Goal: Task Accomplishment & Management: Manage account settings

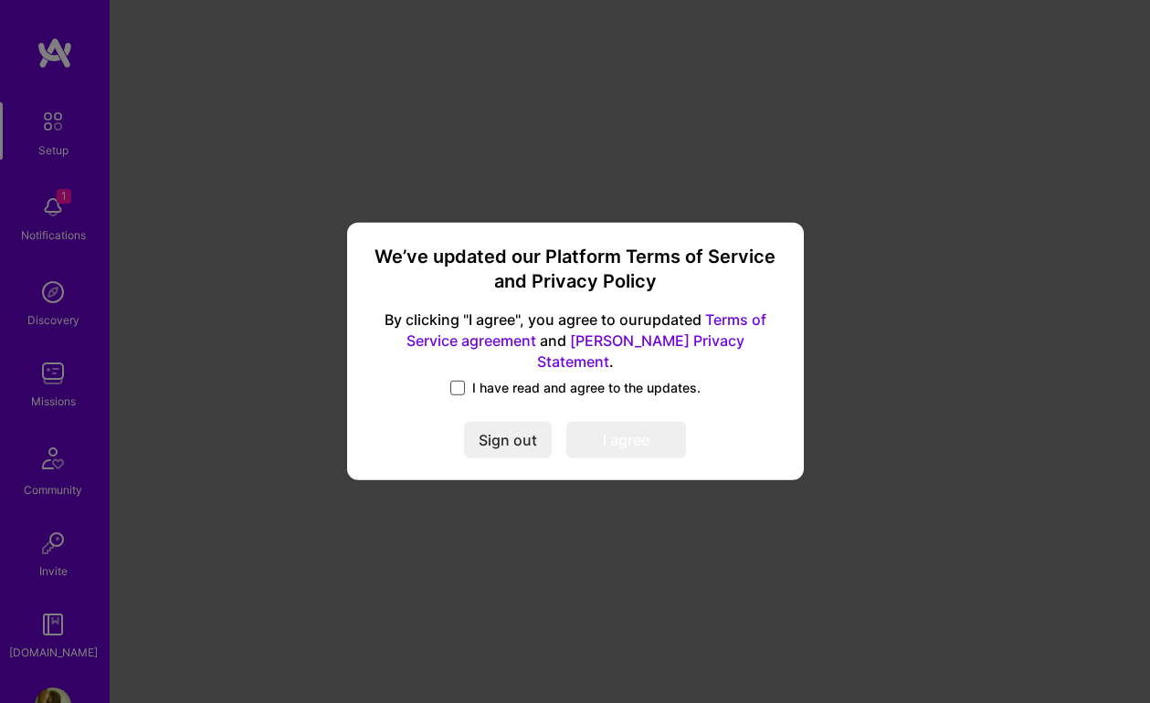
click at [461, 381] on span at bounding box center [457, 388] width 15 height 15
click at [0, 0] on input "I have read and agree to the updates." at bounding box center [0, 0] width 0 height 0
click at [606, 436] on button "I agree" at bounding box center [626, 441] width 120 height 37
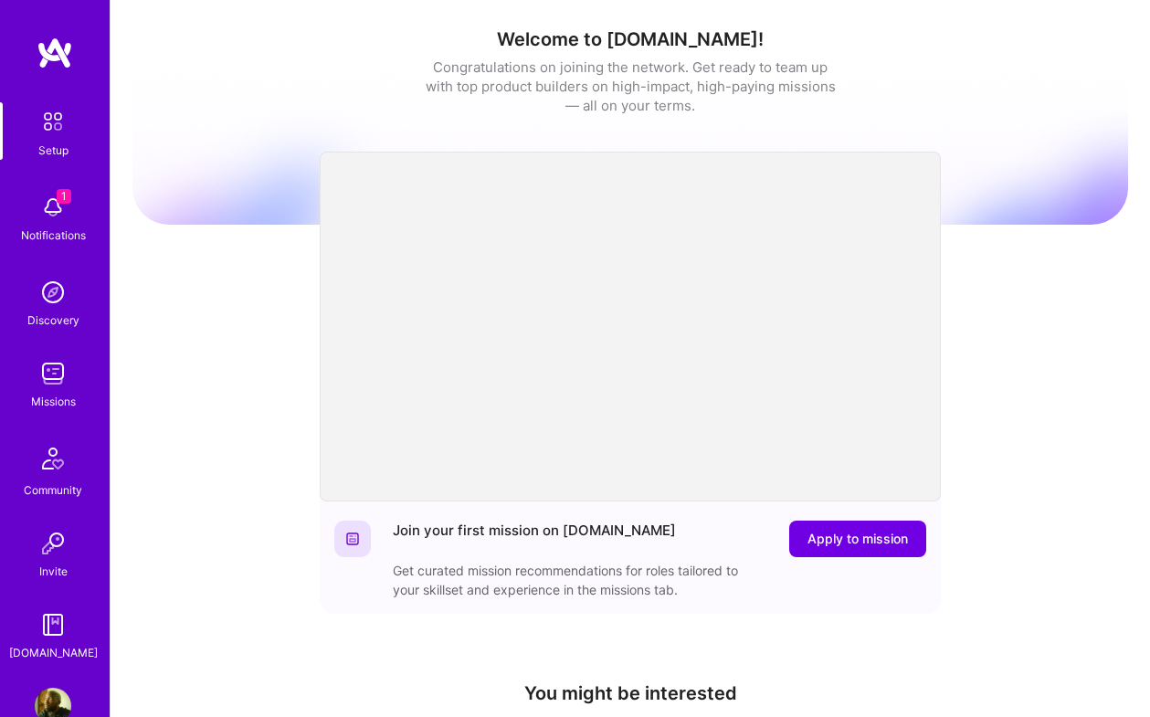
click at [47, 216] on img at bounding box center [53, 207] width 37 height 37
click at [47, 370] on img at bounding box center [53, 373] width 37 height 37
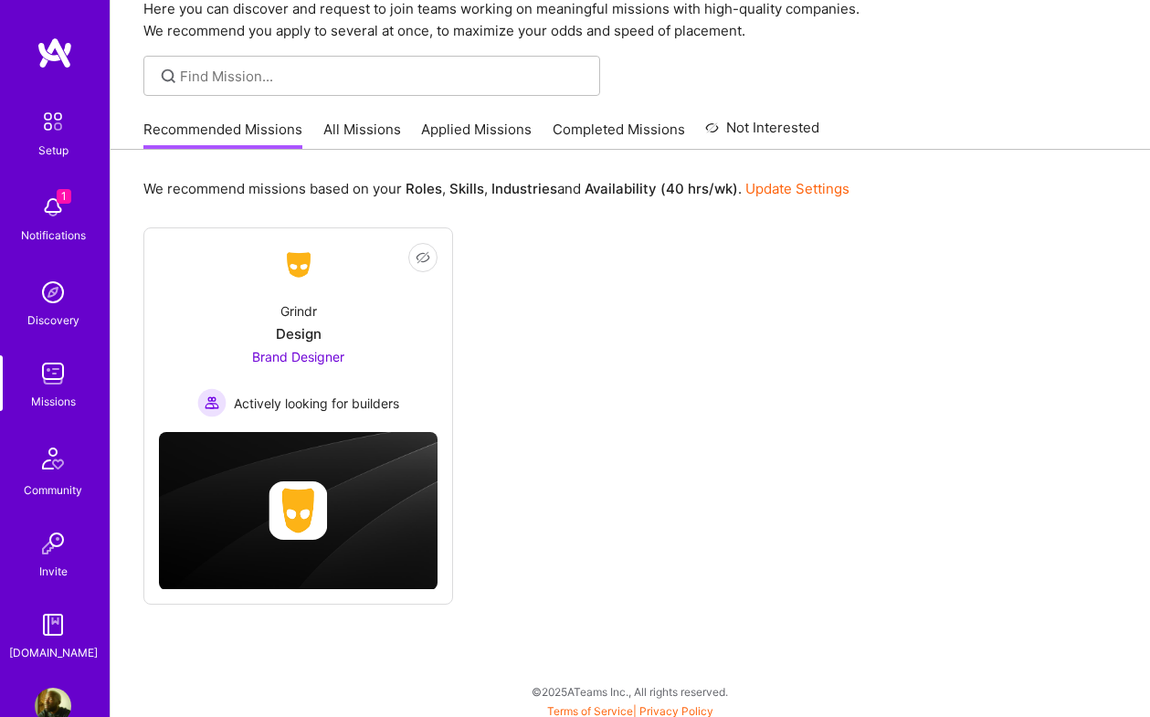
scroll to position [87, 0]
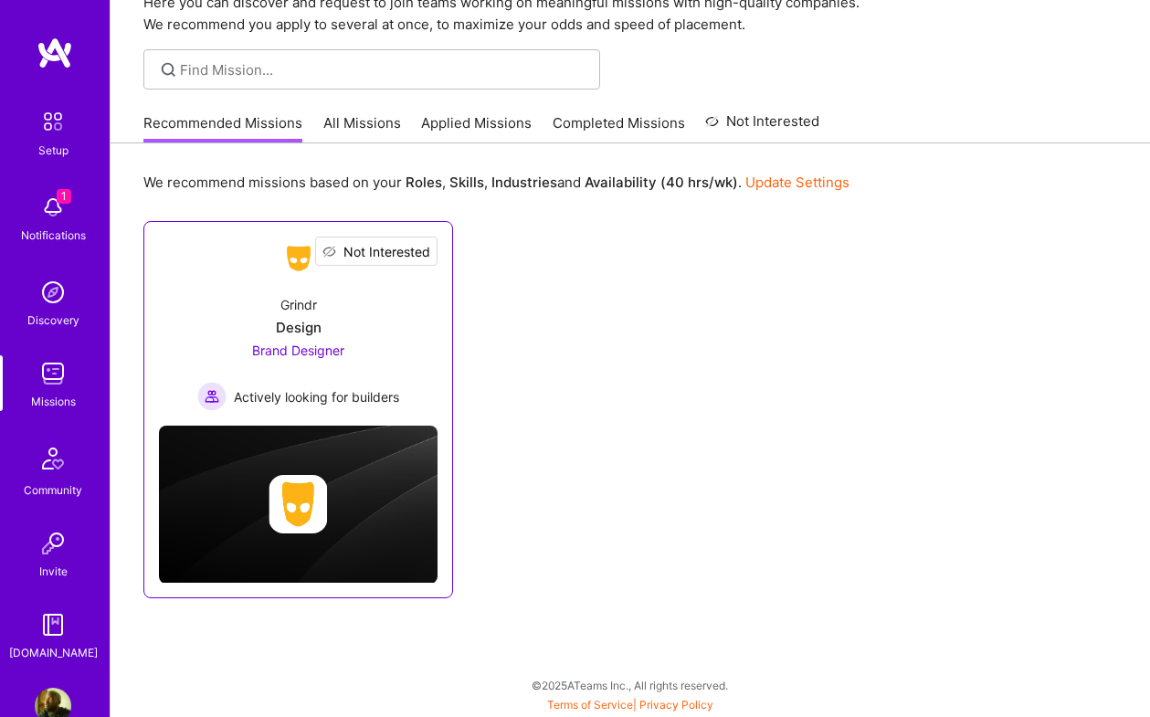
click at [410, 242] on span "Not Interested" at bounding box center [386, 251] width 87 height 19
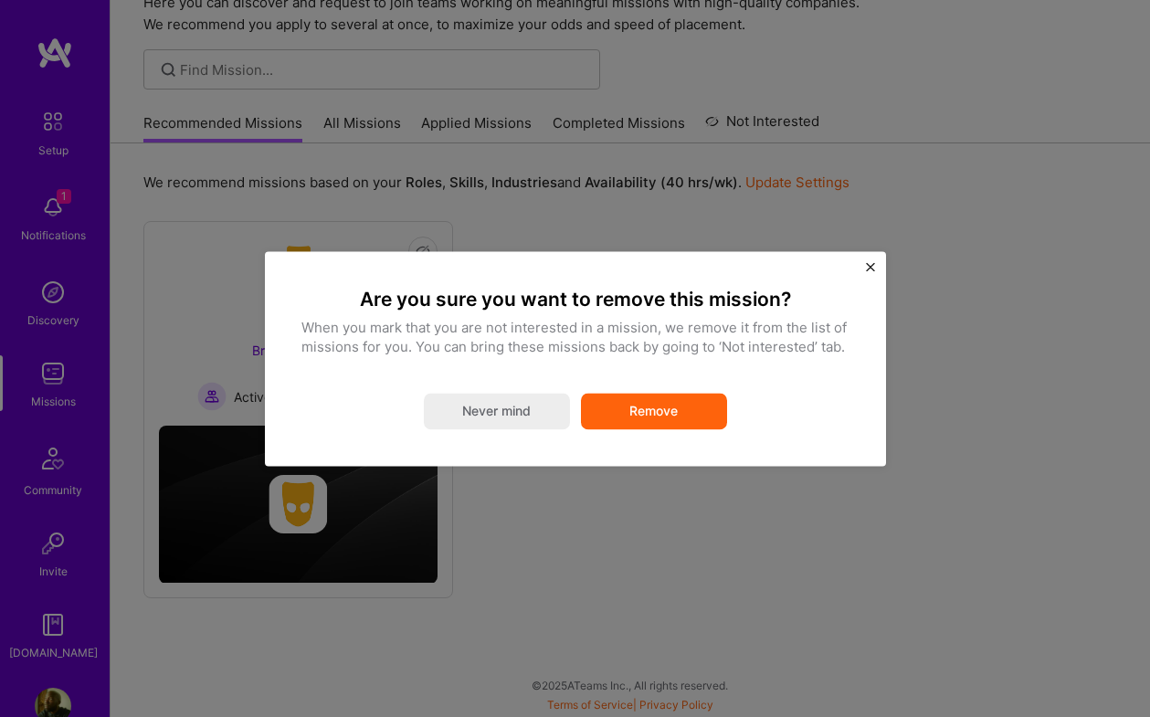
click at [629, 407] on button "Remove" at bounding box center [654, 411] width 146 height 37
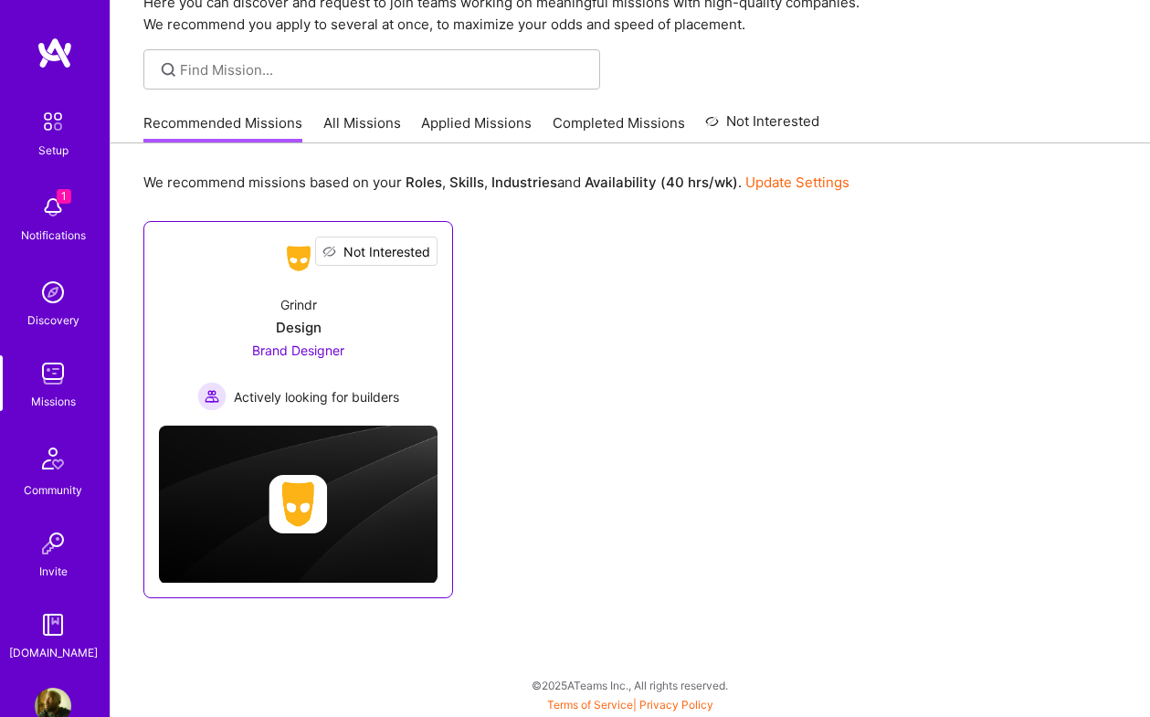
click at [416, 252] on span "Not Interested" at bounding box center [386, 251] width 87 height 19
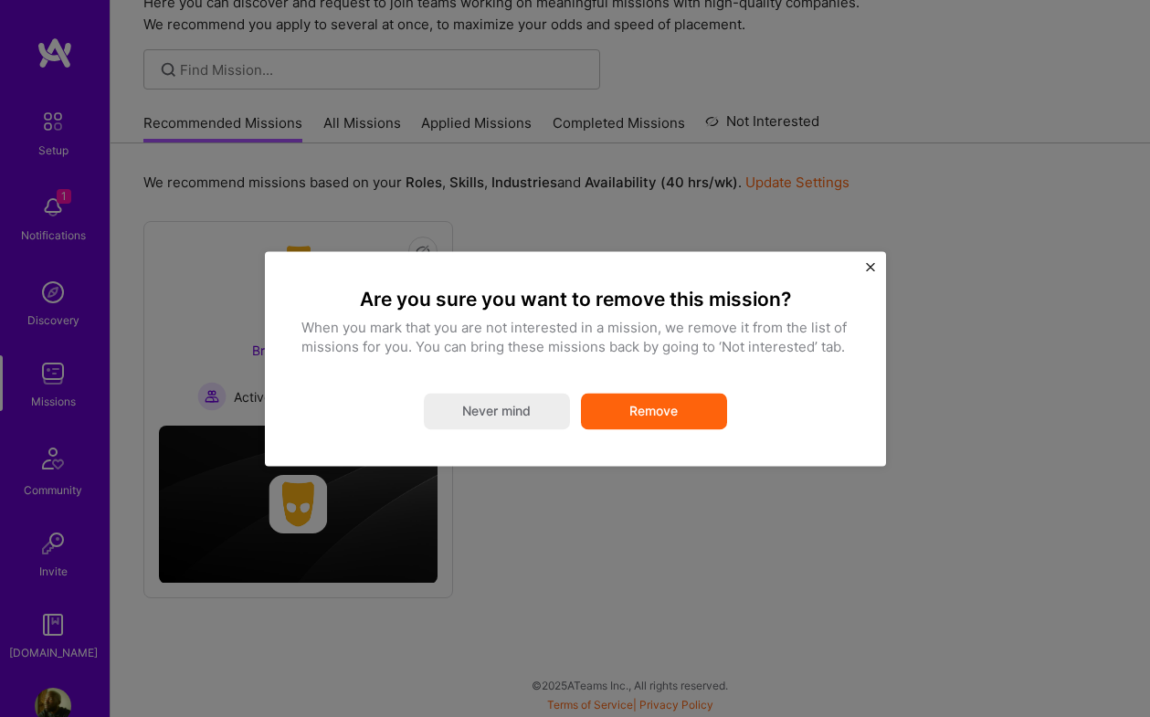
click at [613, 416] on button "Remove" at bounding box center [654, 411] width 146 height 37
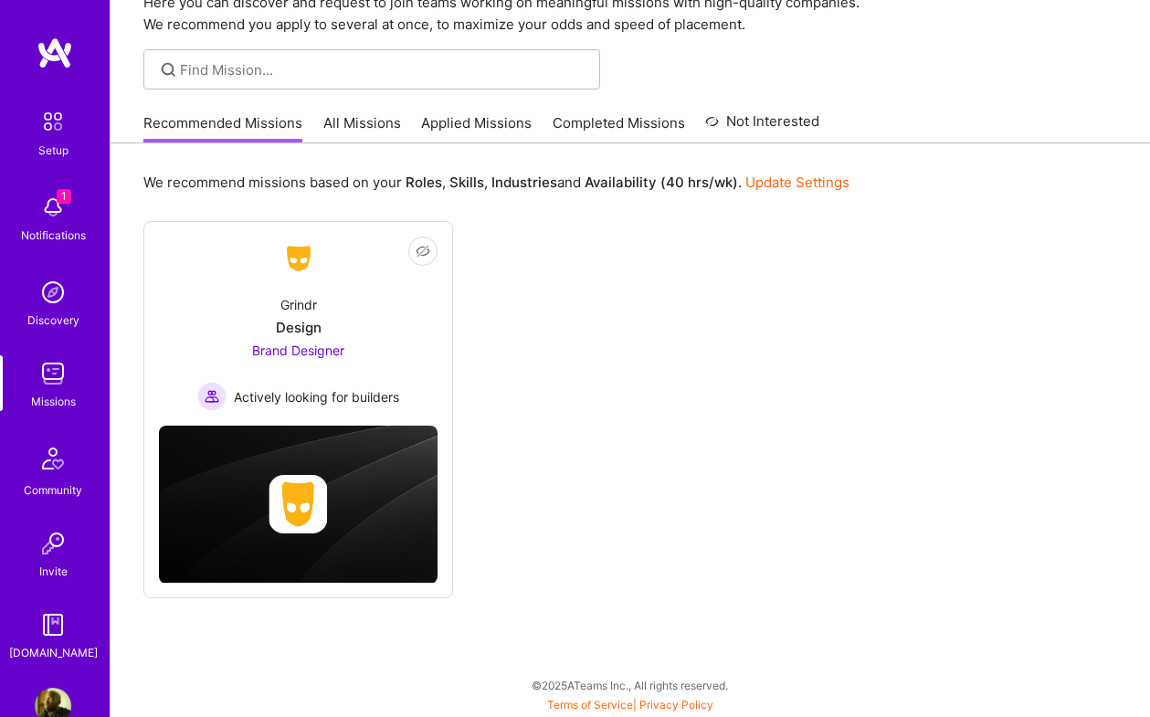
click at [484, 124] on link "Applied Missions" at bounding box center [476, 128] width 110 height 30
